Goal: Task Accomplishment & Management: Complete application form

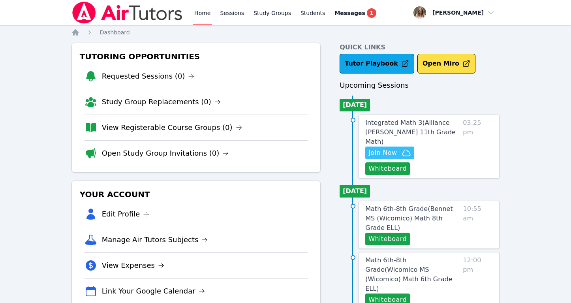
click at [388, 148] on span "Join Now" at bounding box center [383, 152] width 28 height 9
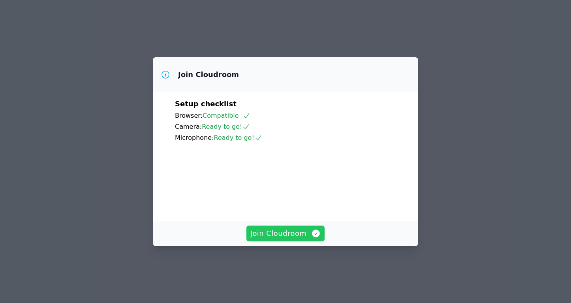
click at [305, 239] on span "Join Cloudroom" at bounding box center [286, 233] width 71 height 11
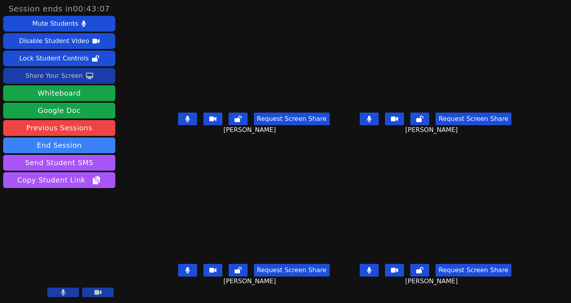
click at [67, 79] on div "Share Your Screen" at bounding box center [54, 76] width 58 height 13
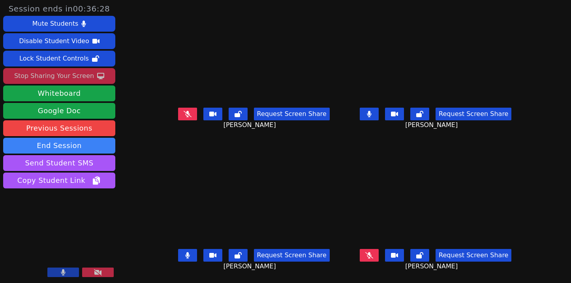
click at [373, 253] on icon at bounding box center [370, 255] width 8 height 6
click at [184, 114] on icon at bounding box center [188, 114] width 8 height 6
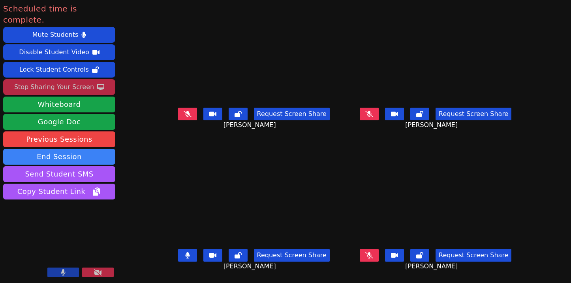
click at [106, 269] on button at bounding box center [98, 271] width 32 height 9
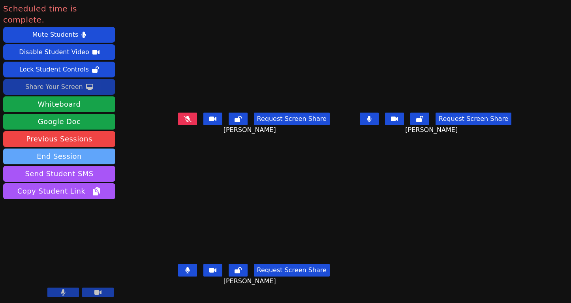
click at [92, 149] on button "End Session" at bounding box center [59, 157] width 112 height 16
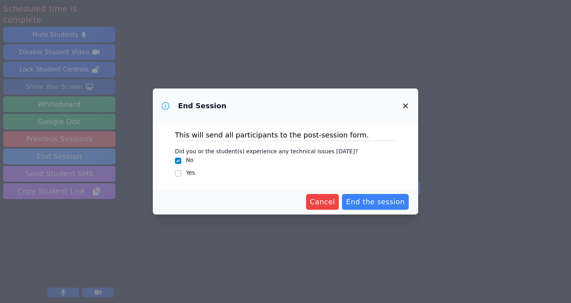
click at [398, 193] on div "Cancel End the session" at bounding box center [286, 201] width 266 height 25
click at [396, 202] on span "End the session" at bounding box center [375, 201] width 59 height 11
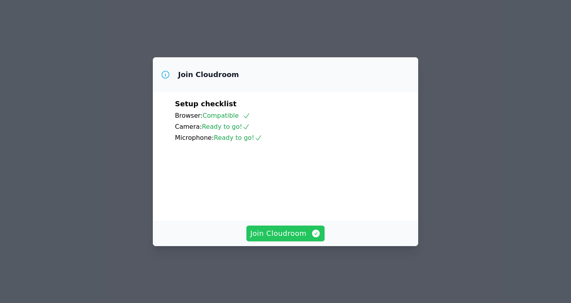
click at [305, 241] on button "Join Cloudroom" at bounding box center [286, 234] width 79 height 16
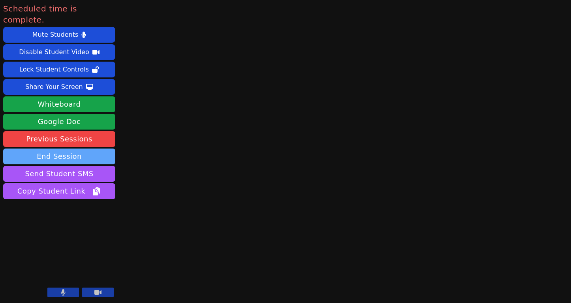
click at [97, 149] on button "End Session" at bounding box center [59, 157] width 112 height 16
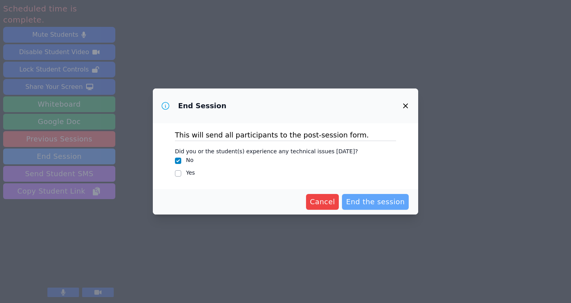
click at [396, 206] on span "End the session" at bounding box center [375, 201] width 59 height 11
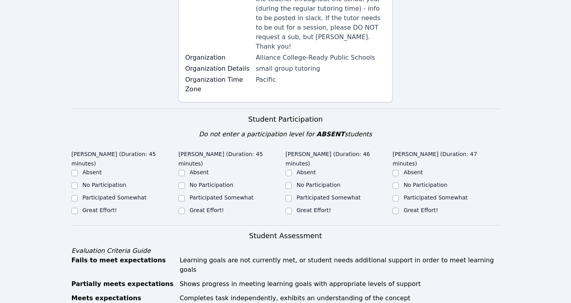
scroll to position [197, 0]
click at [110, 206] on label "Great Effort!" at bounding box center [100, 209] width 34 height 6
click at [78, 207] on input "Great Effort!" at bounding box center [75, 210] width 6 height 6
checkbox input "true"
click at [214, 206] on label "Great Effort!" at bounding box center [207, 209] width 34 height 6
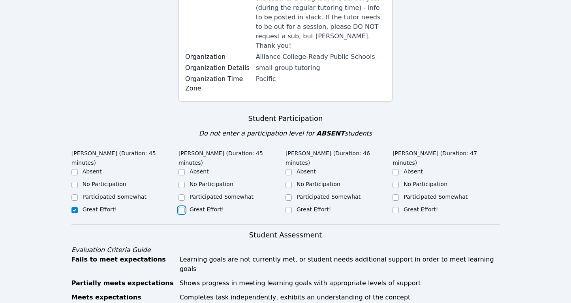
click at [185, 207] on input "Great Effort!" at bounding box center [182, 210] width 6 height 6
checkbox input "true"
click at [302, 206] on label "Great Effort!" at bounding box center [314, 209] width 34 height 6
click at [292, 207] on input "Great Effort!" at bounding box center [289, 210] width 6 height 6
checkbox input "true"
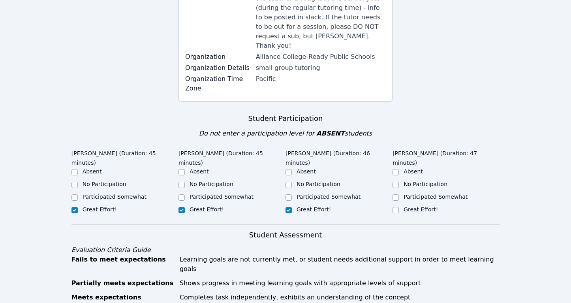
click at [406, 174] on ul "Absent No Participation Participated Somewhat Great Effort!" at bounding box center [446, 191] width 107 height 47
click at [402, 205] on div "Great Effort!" at bounding box center [446, 209] width 107 height 9
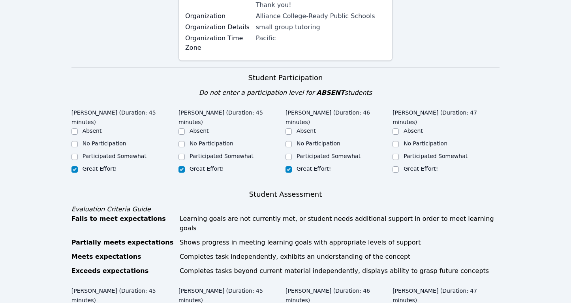
scroll to position [236, 0]
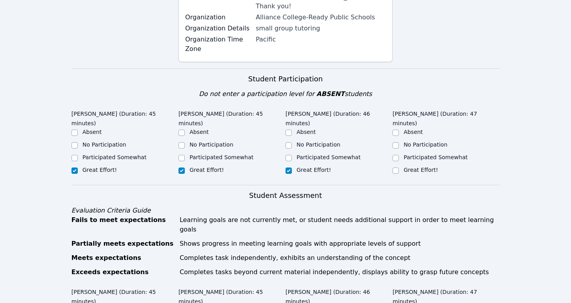
click at [400, 166] on div "Great Effort!" at bounding box center [446, 170] width 107 height 9
click at [395, 168] on input "Great Effort!" at bounding box center [396, 171] width 6 height 6
checkbox input "true"
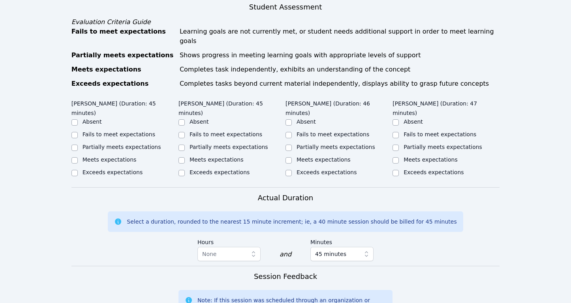
scroll to position [384, 0]
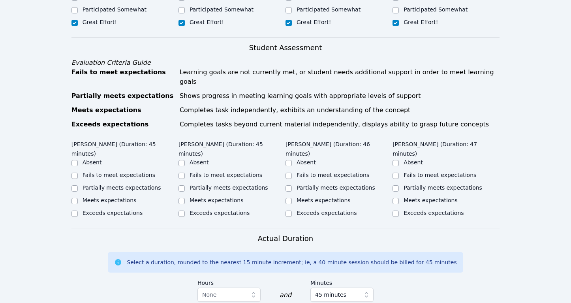
click at [97, 184] on div "Partially meets expectations" at bounding box center [125, 188] width 107 height 9
click at [151, 184] on div "Partially meets expectations" at bounding box center [125, 188] width 107 height 9
click at [145, 185] on label "Partially meets expectations" at bounding box center [122, 188] width 79 height 6
click at [78, 185] on input "Partially meets expectations" at bounding box center [75, 188] width 6 height 6
checkbox input "true"
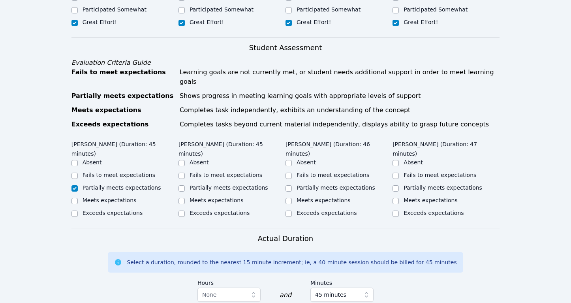
click at [196, 185] on label "Partially meets expectations" at bounding box center [229, 188] width 79 height 6
click at [185, 185] on input "Partially meets expectations" at bounding box center [182, 188] width 6 height 6
checkbox input "true"
click at [296, 184] on div "Partially meets expectations" at bounding box center [339, 188] width 107 height 9
click at [293, 184] on div "Partially meets expectations" at bounding box center [339, 188] width 107 height 9
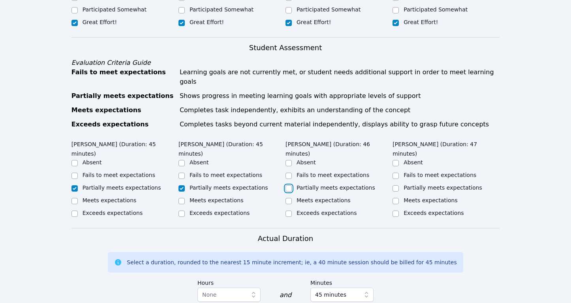
click at [289, 185] on input "Partially meets expectations" at bounding box center [289, 188] width 6 height 6
checkbox input "true"
click at [397, 198] on input "Meets expectations" at bounding box center [396, 201] width 6 height 6
checkbox input "true"
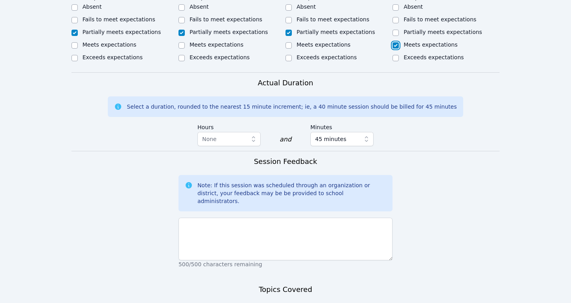
scroll to position [541, 0]
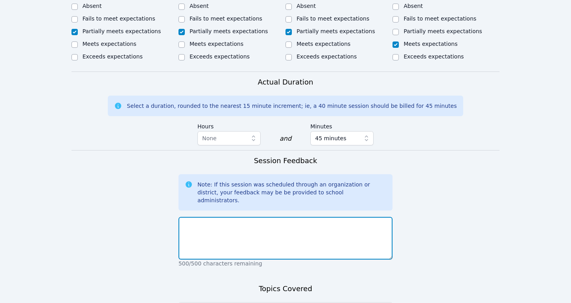
click at [298, 217] on textarea at bounding box center [286, 238] width 214 height 43
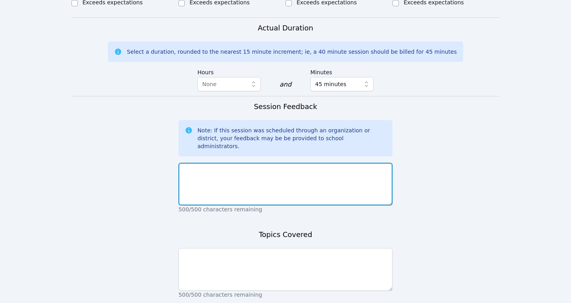
scroll to position [599, 0]
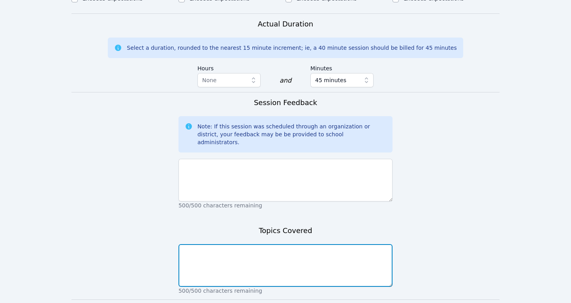
click at [280, 244] on textarea at bounding box center [286, 265] width 214 height 43
type textarea "Solving for X"
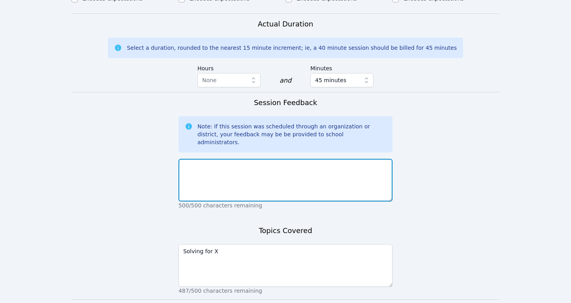
click at [262, 159] on textarea at bounding box center [286, 180] width 214 height 43
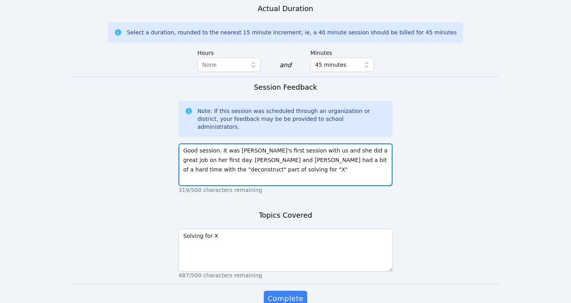
scroll to position [619, 0]
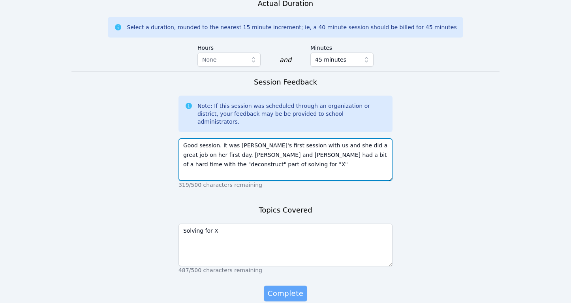
type textarea "Good session. It was Maria's first session with us and she did a great job on h…"
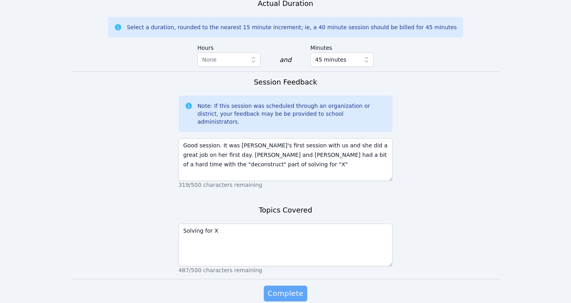
click at [273, 288] on span "Complete" at bounding box center [286, 293] width 36 height 11
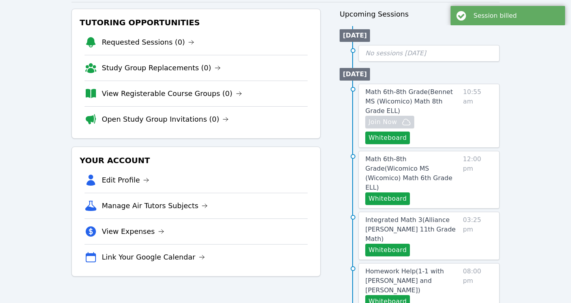
scroll to position [100, 0]
